Goal: Information Seeking & Learning: Learn about a topic

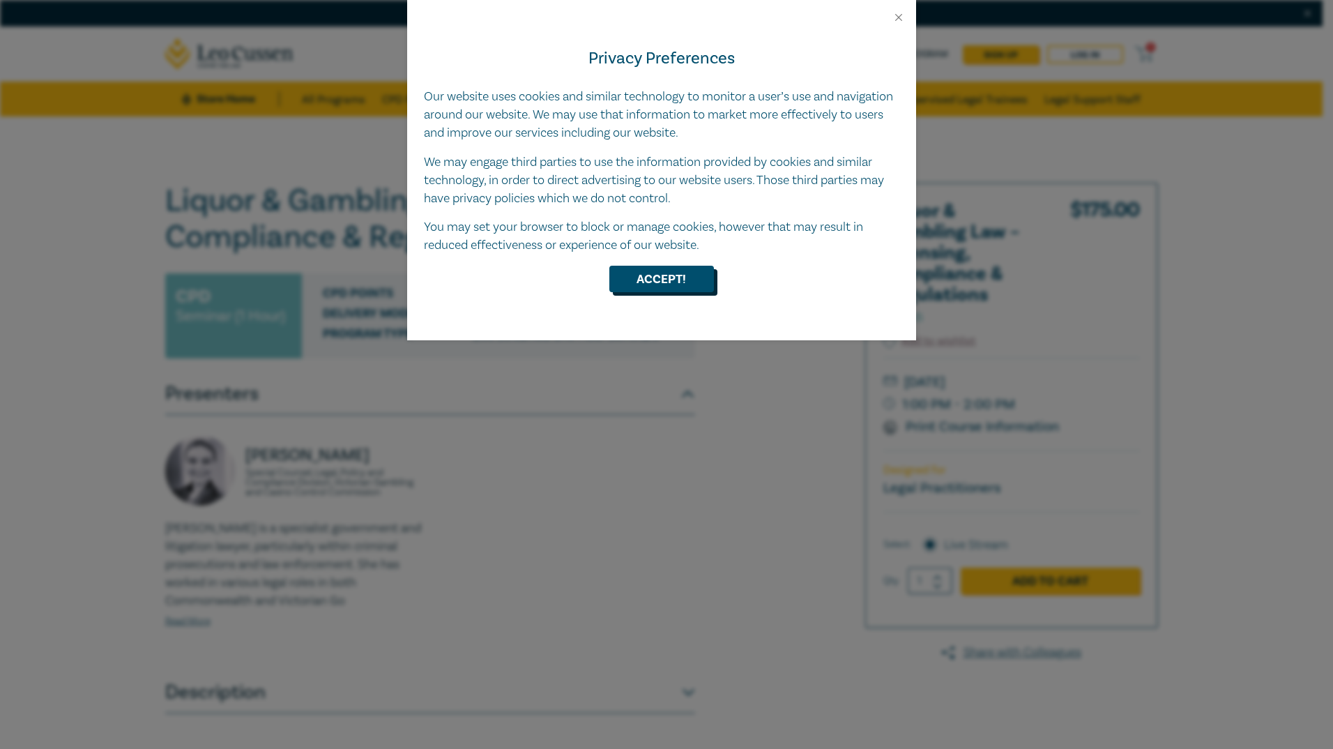
click at [651, 288] on button "Accept!" at bounding box center [661, 279] width 105 height 26
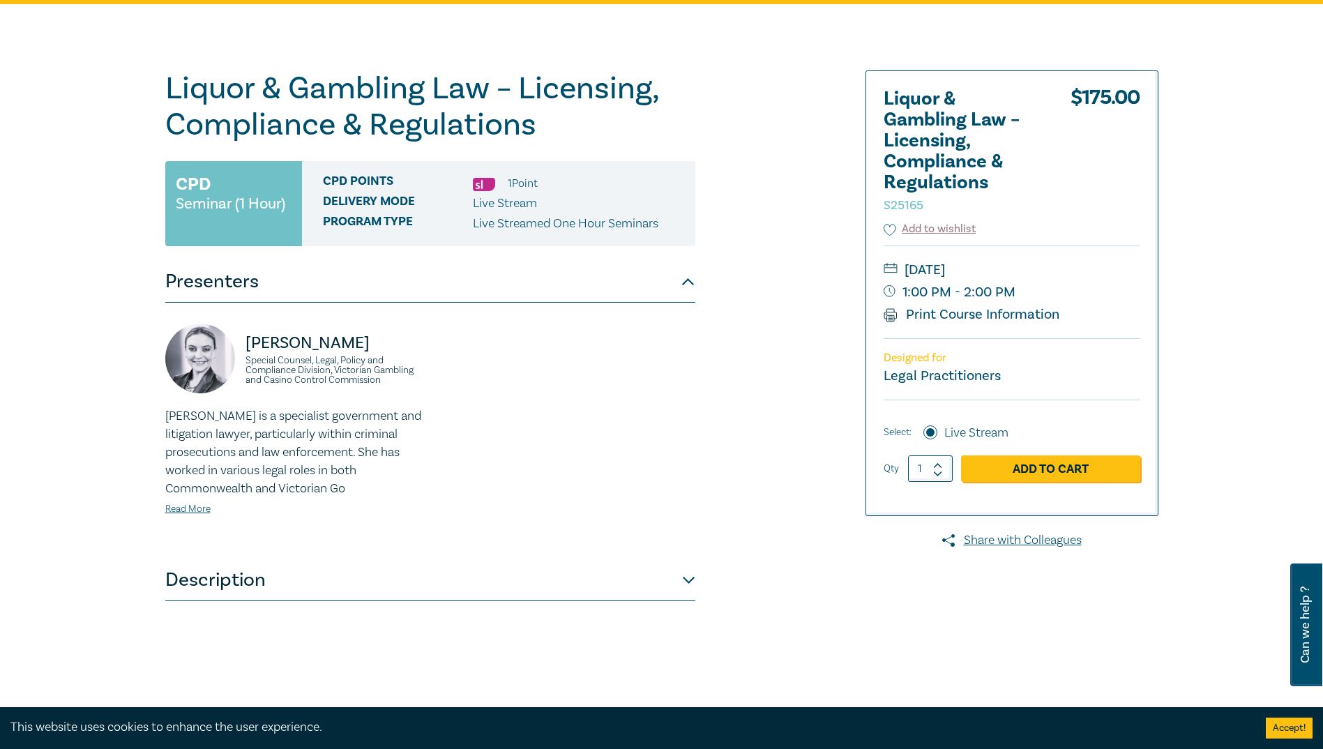
scroll to position [139, 0]
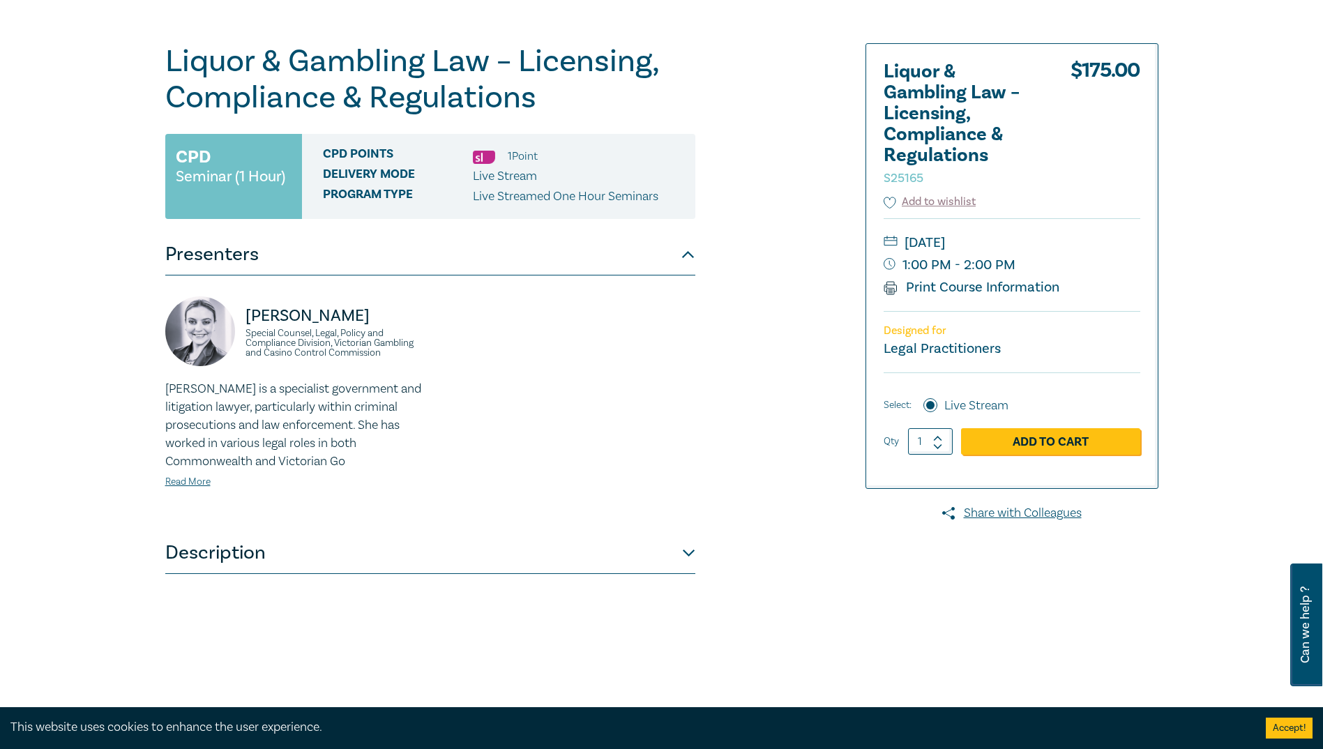
click at [694, 548] on button "Description" at bounding box center [430, 553] width 530 height 42
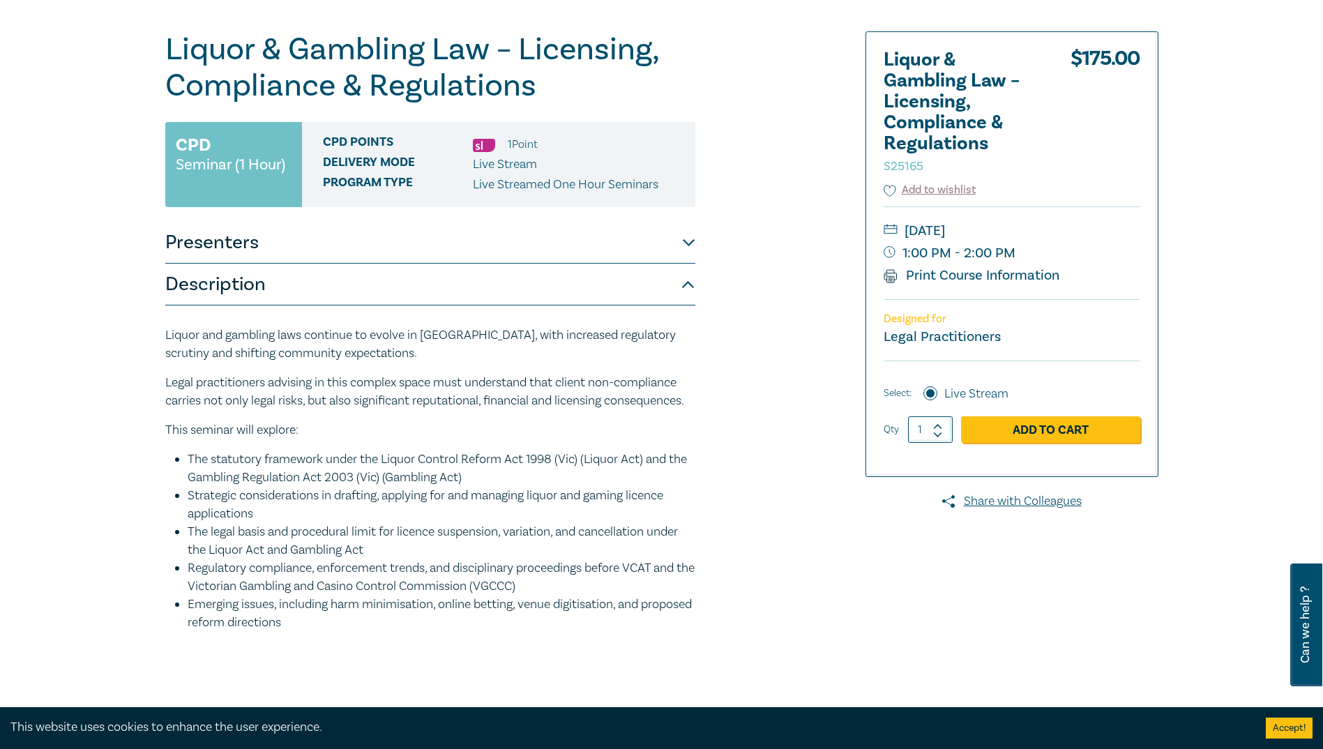
scroll to position [0, 0]
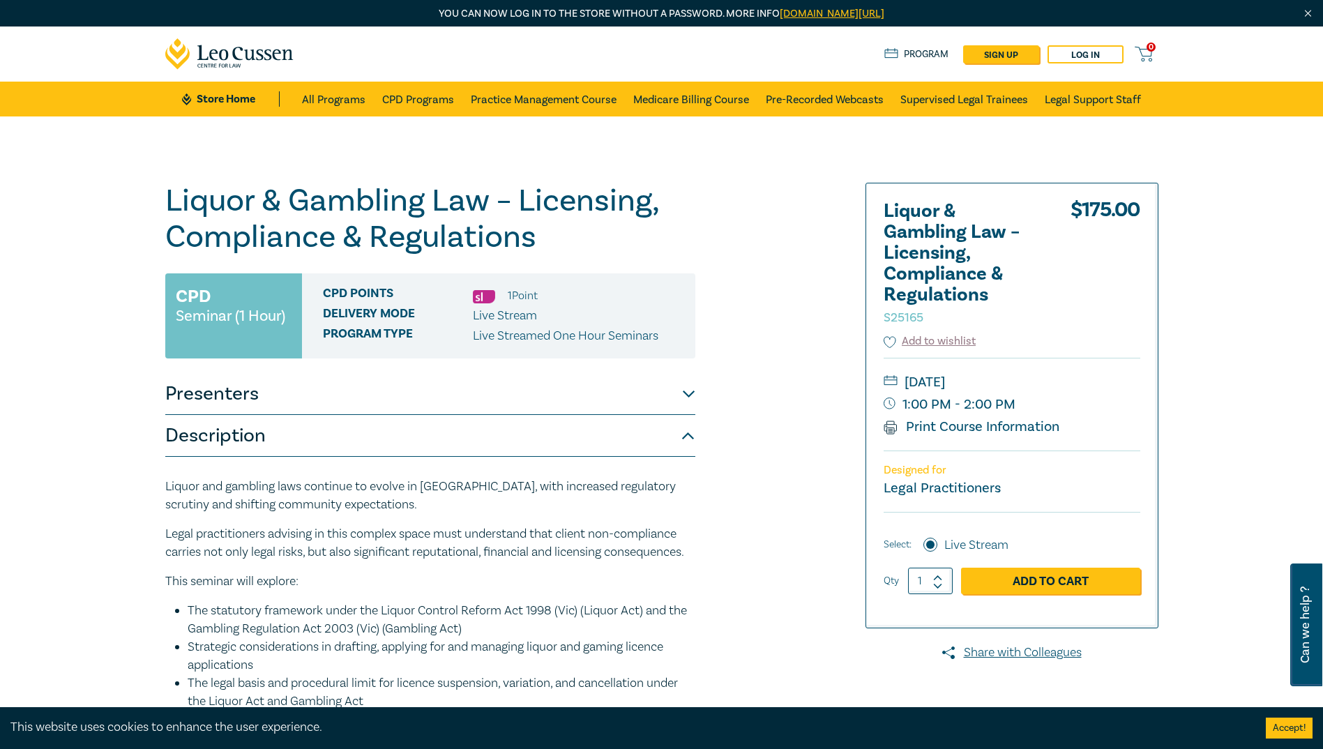
click at [687, 397] on button "Presenters" at bounding box center [430, 394] width 530 height 42
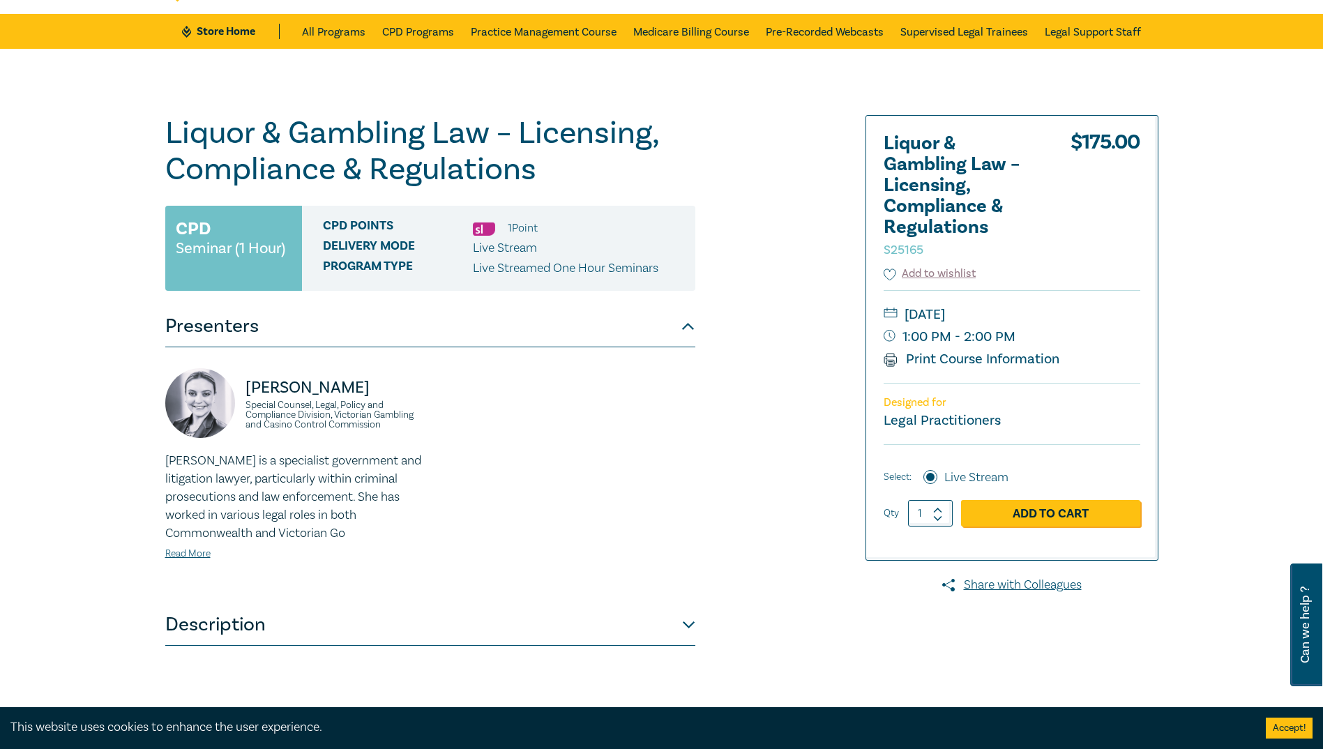
scroll to position [70, 0]
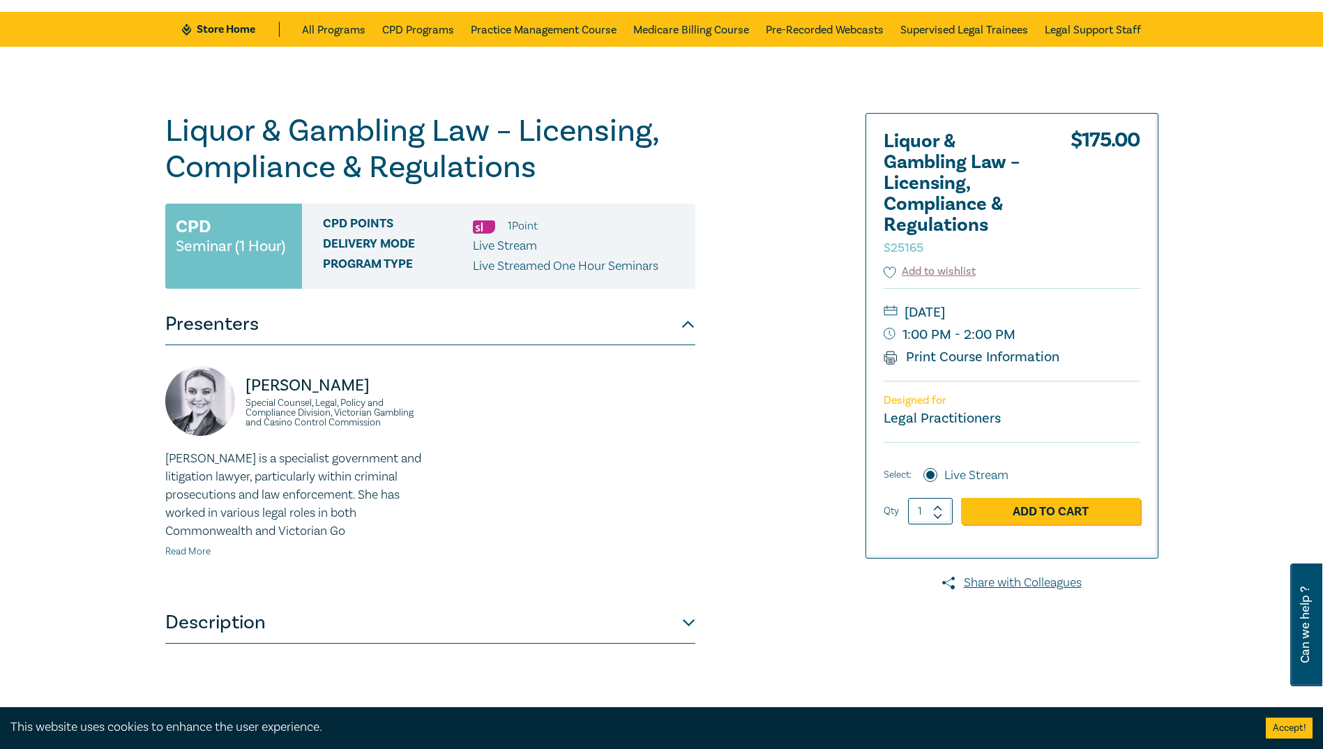
click at [188, 551] on link "Read More" at bounding box center [187, 551] width 45 height 13
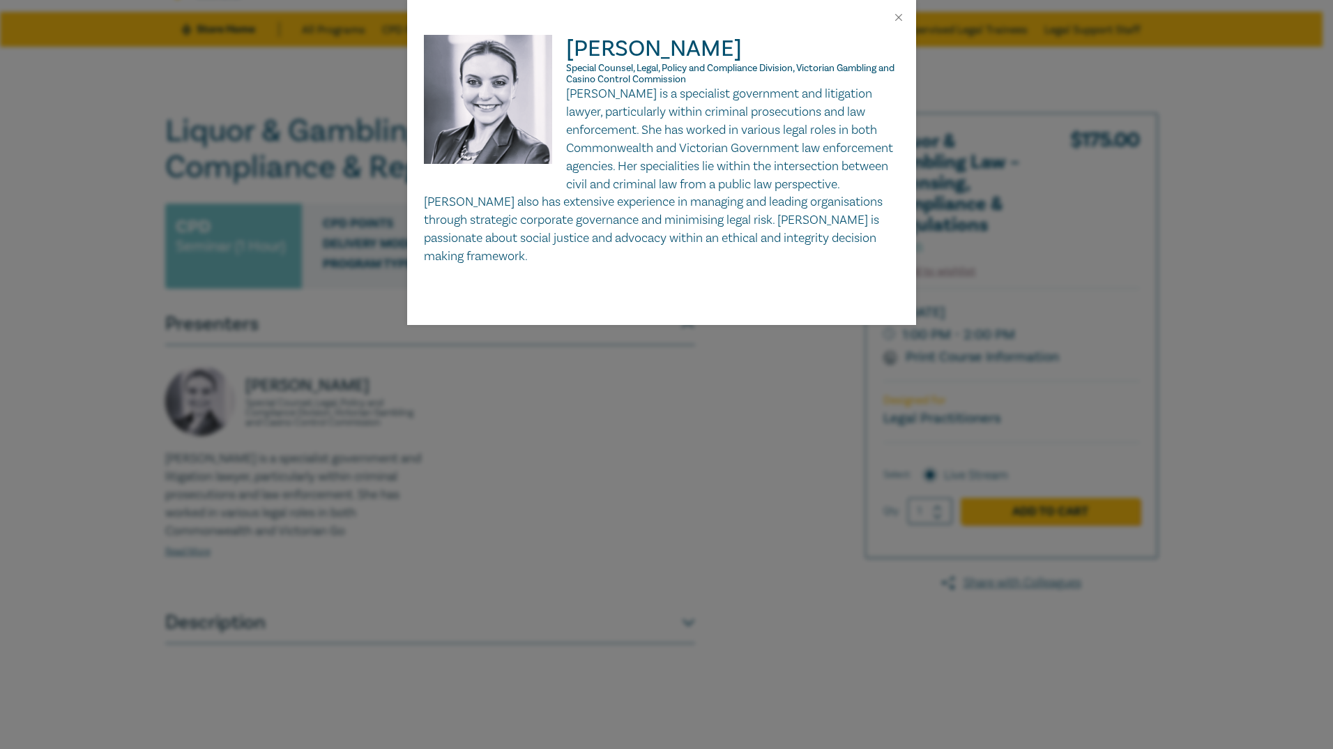
click at [642, 388] on div "Samantha Perussich Special Counsel, Legal, Policy and Compliance Division, Vict…" at bounding box center [666, 374] width 1333 height 749
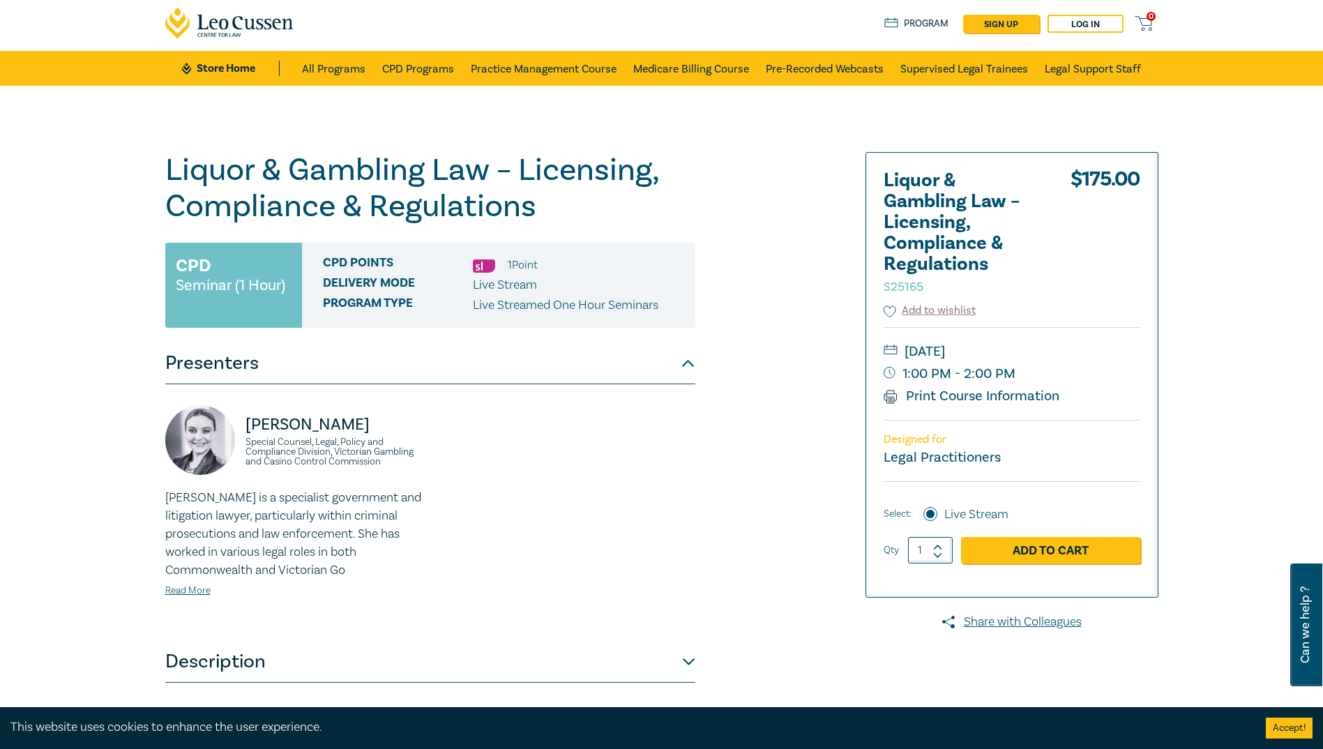
scroll to position [0, 0]
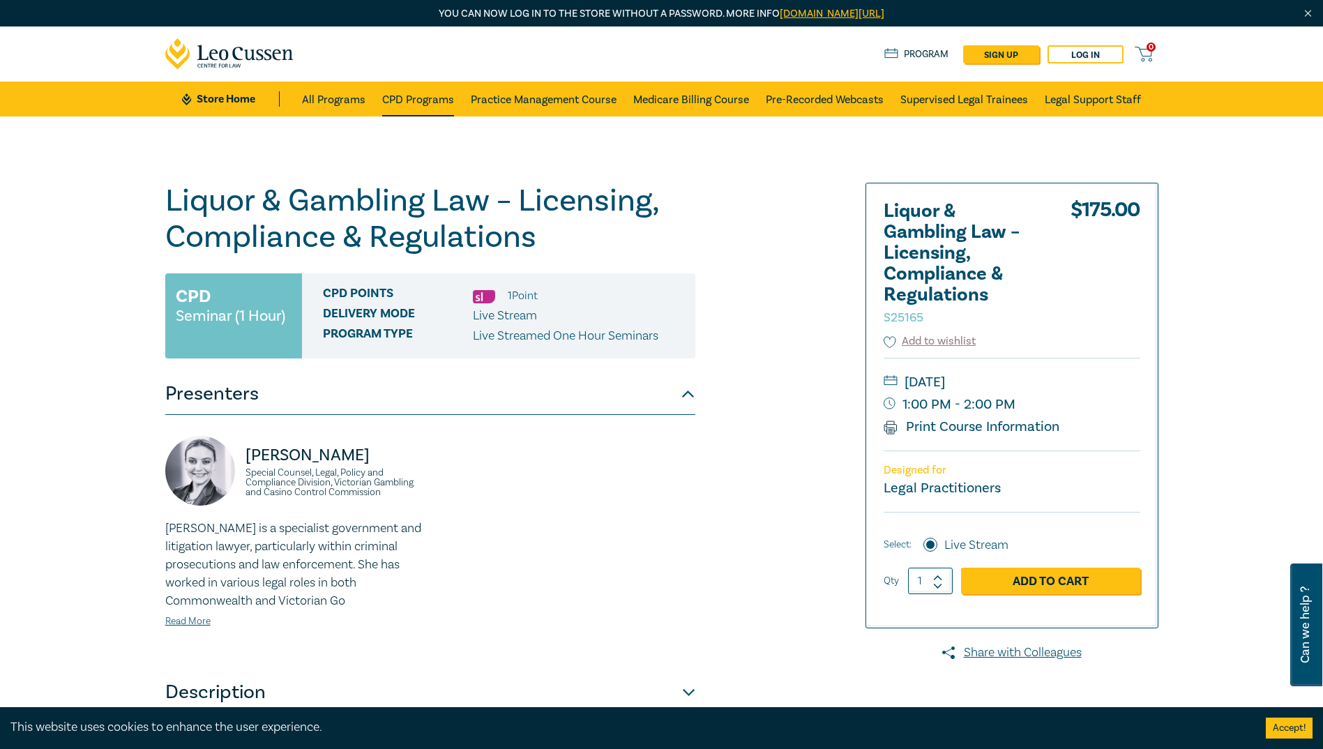
click at [405, 97] on link "CPD Programs" at bounding box center [418, 99] width 72 height 35
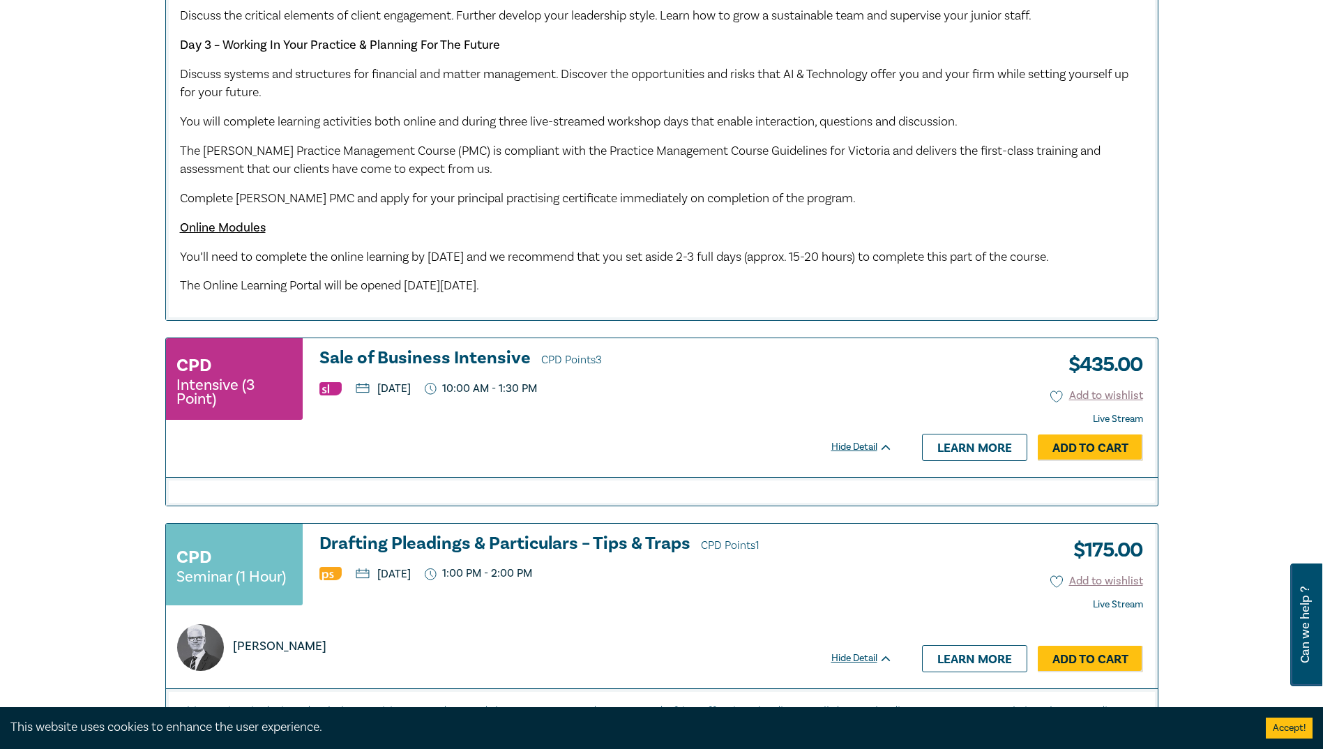
scroll to position [2161, 0]
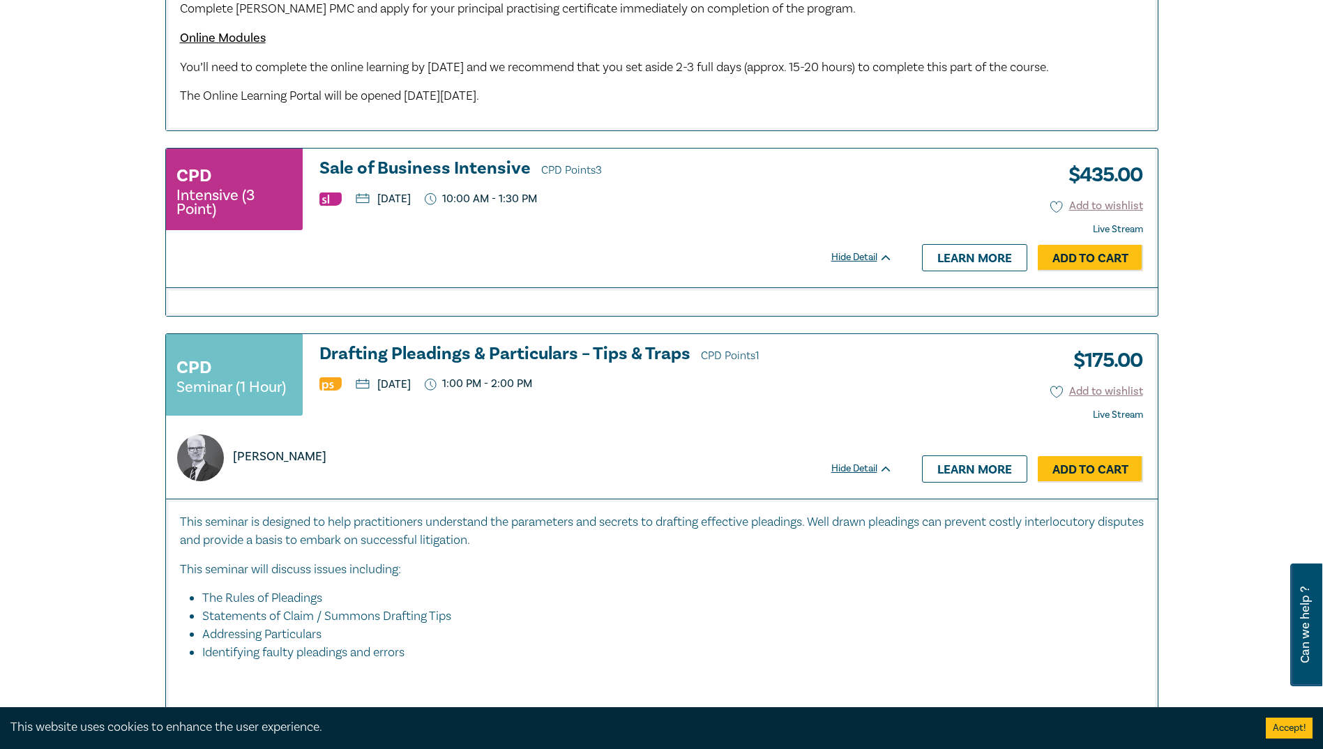
click at [215, 395] on div "CPD Seminar (1 Hour)" at bounding box center [234, 375] width 137 height 82
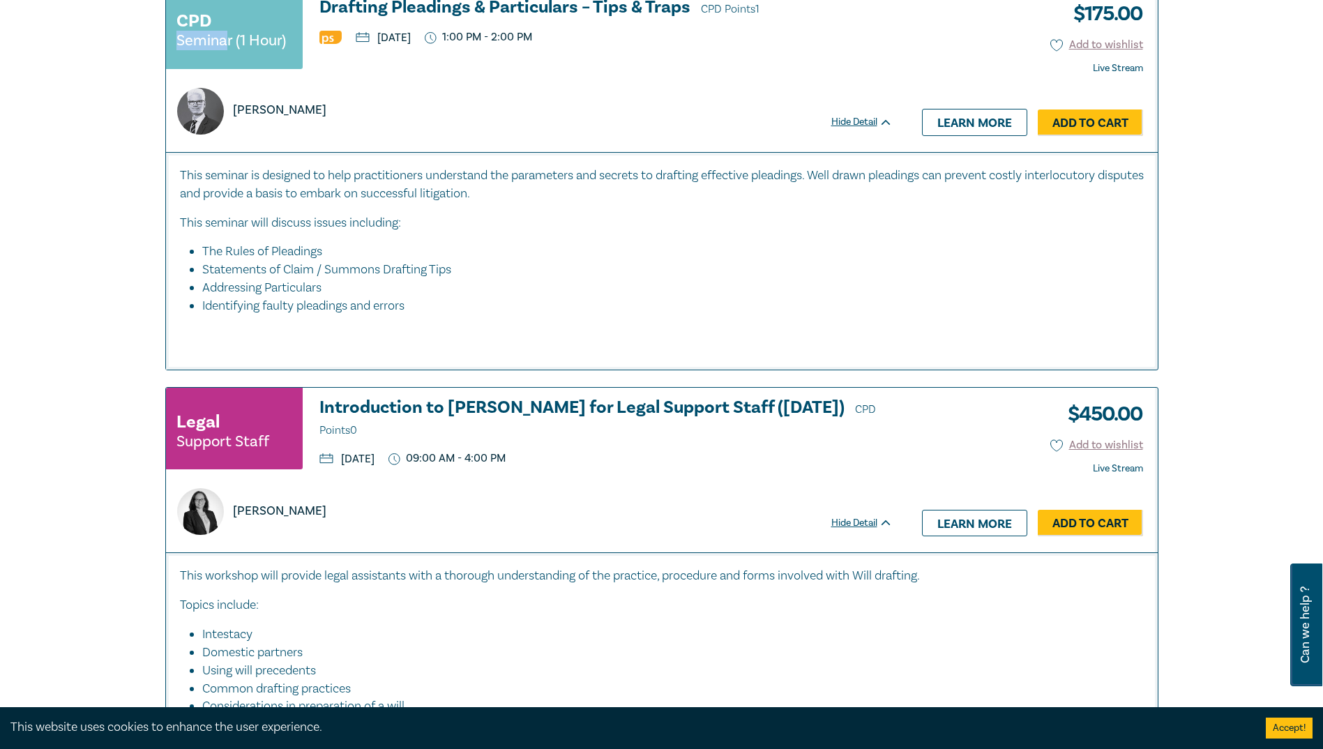
scroll to position [2510, 0]
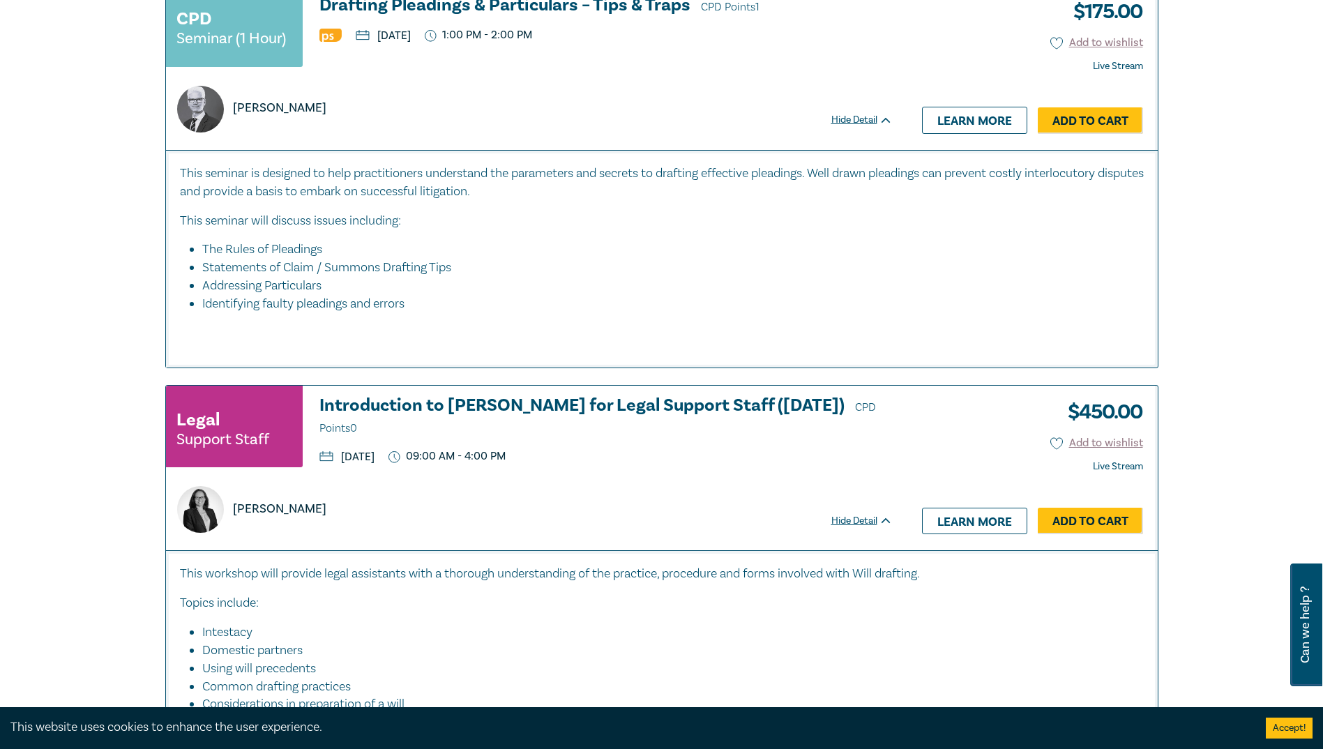
click at [229, 446] on small "Support Staff" at bounding box center [222, 439] width 93 height 14
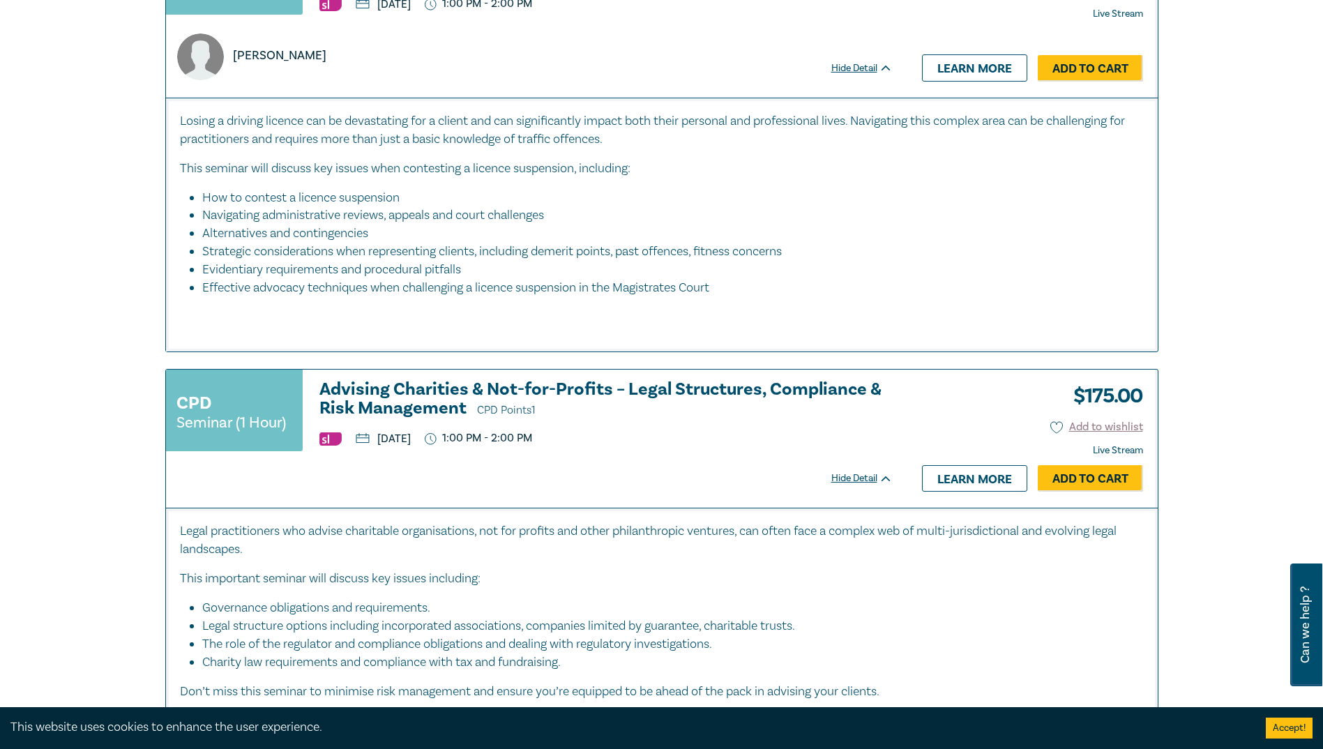
scroll to position [837, 0]
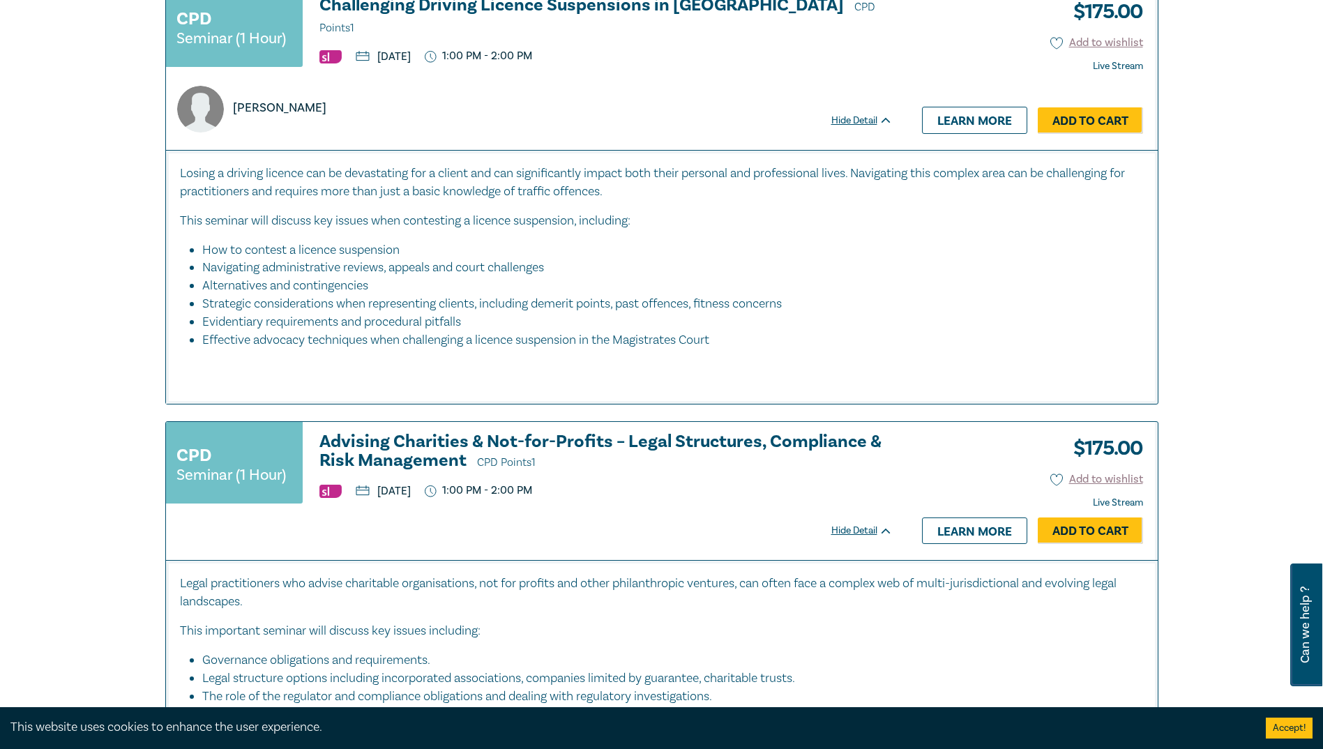
click at [418, 453] on h3 "Advising Charities & Not-for-Profits – Legal Structures, Compliance & Risk Mana…" at bounding box center [605, 452] width 573 height 40
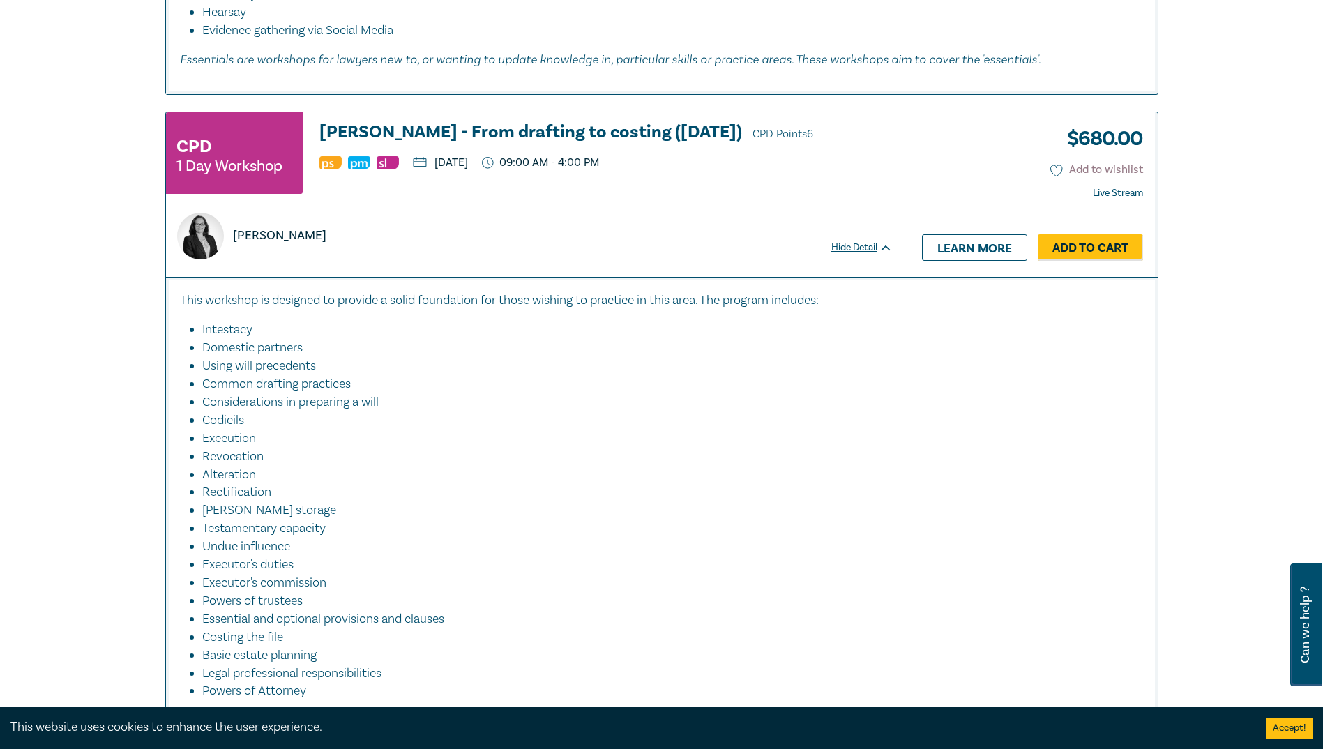
scroll to position [3798, 0]
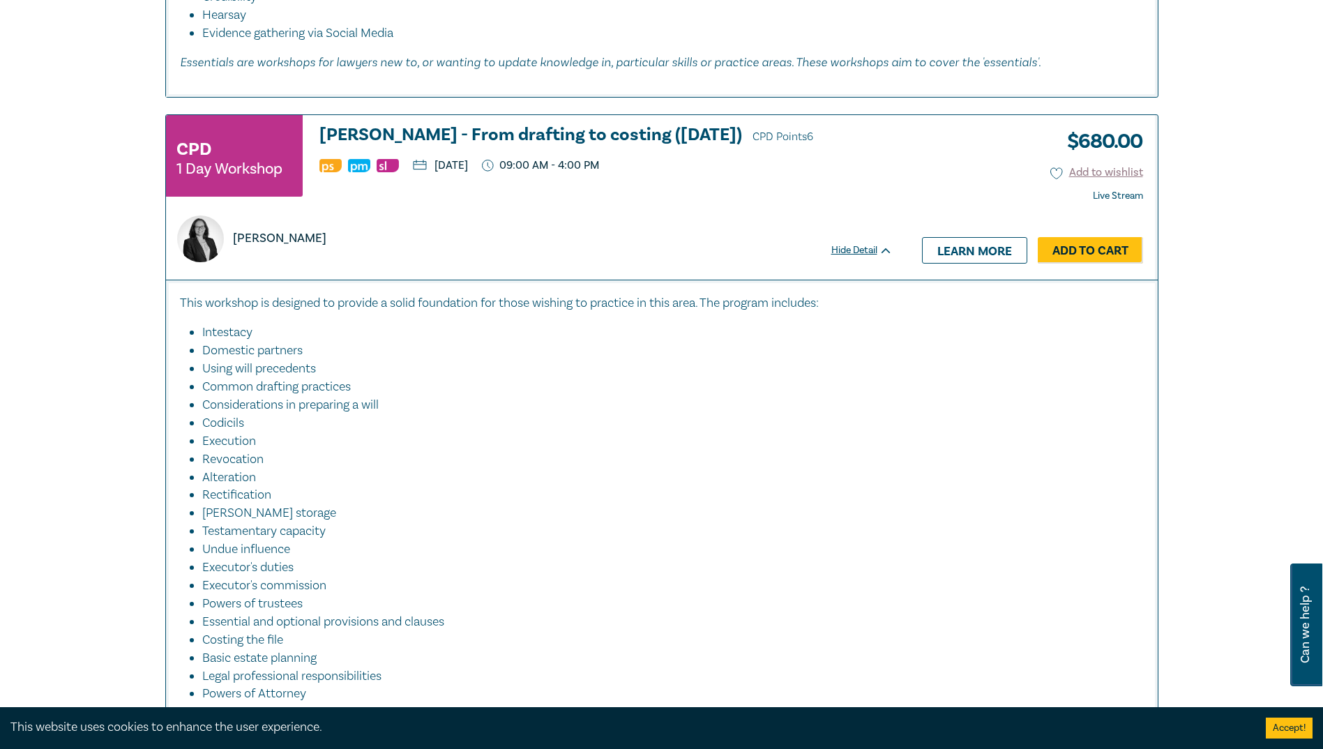
click at [190, 256] on img at bounding box center [200, 238] width 47 height 47
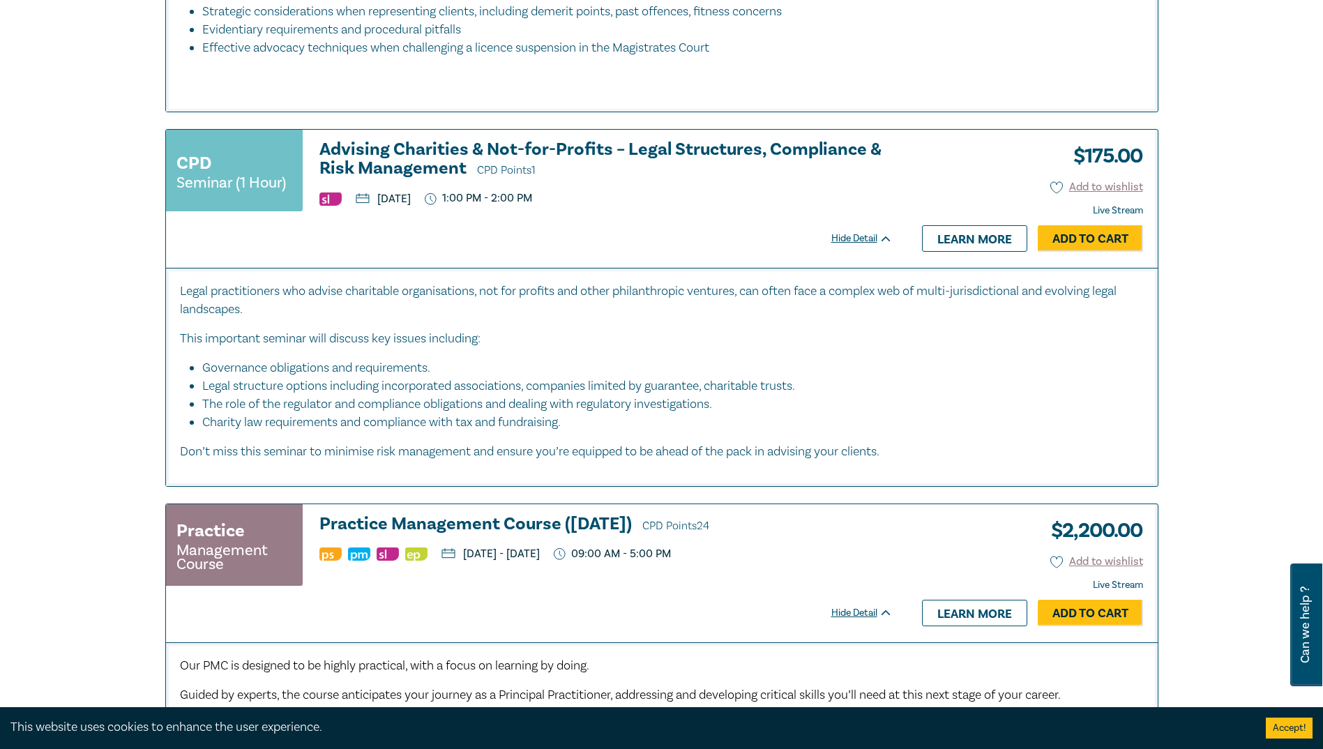
scroll to position [940, 0]
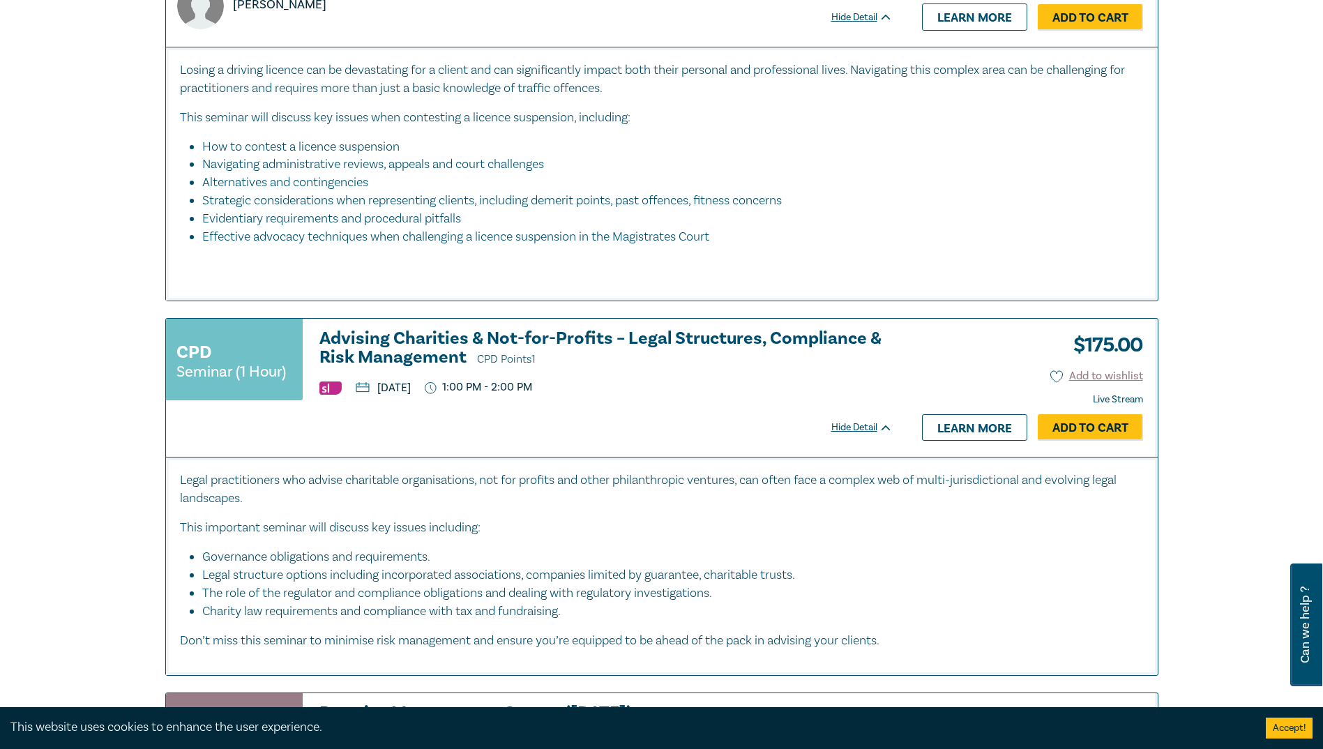
click at [409, 341] on h3 "Advising Charities & Not-for-Profits – Legal Structures, Compliance & Risk Mana…" at bounding box center [605, 349] width 573 height 40
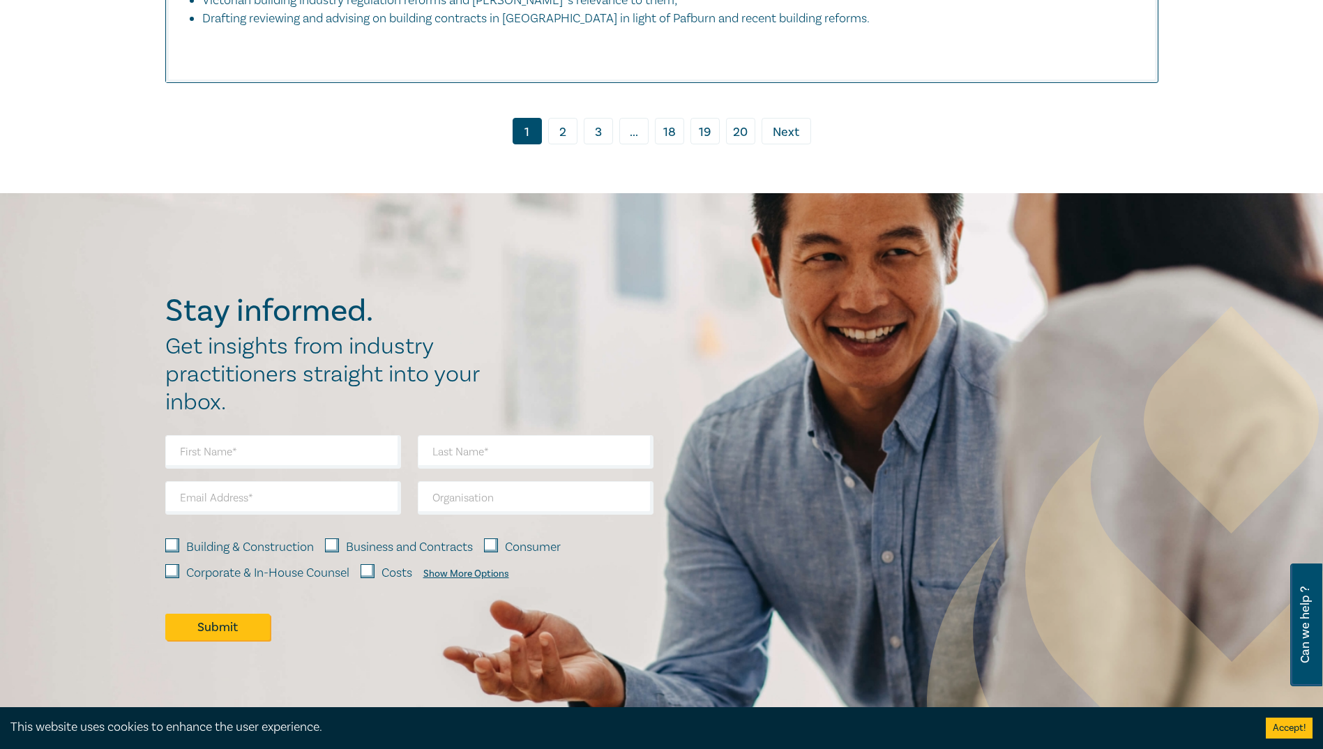
scroll to position [6321, 0]
